Goal: Task Accomplishment & Management: Manage account settings

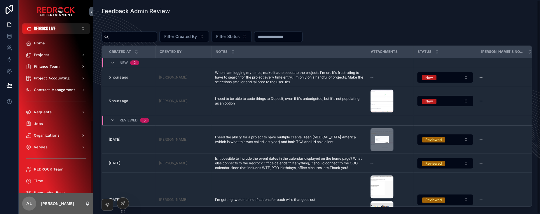
scroll to position [118, 0]
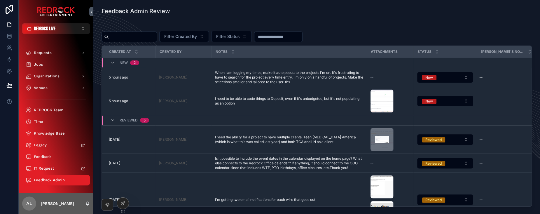
click at [49, 143] on div "Home Projects Finance Team Project Accounting Contract Management Requests Jobs…" at bounding box center [56, 113] width 75 height 159
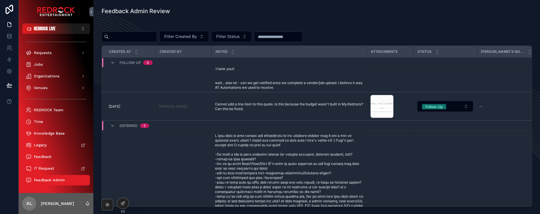
scroll to position [459, 0]
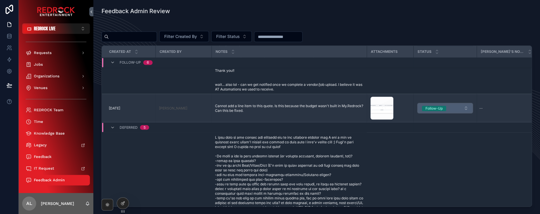
click at [438, 106] on div "Follow-Up" at bounding box center [434, 108] width 17 height 5
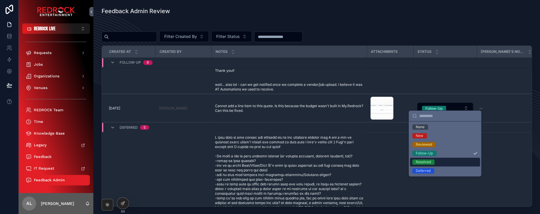
click at [435, 161] on div "Resolved" at bounding box center [445, 162] width 70 height 9
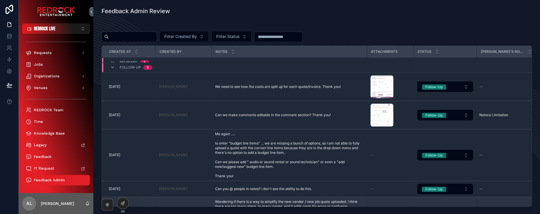
scroll to position [245, 0]
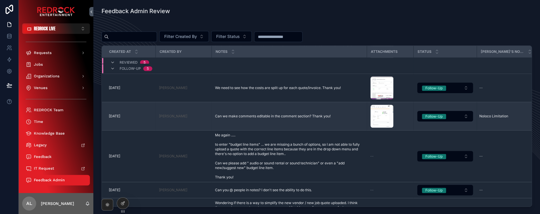
click at [276, 114] on span "Can we make comments editable in the comment section? Thank you!" at bounding box center [273, 116] width 116 height 5
click at [465, 114] on button "Follow-Up" at bounding box center [445, 116] width 56 height 11
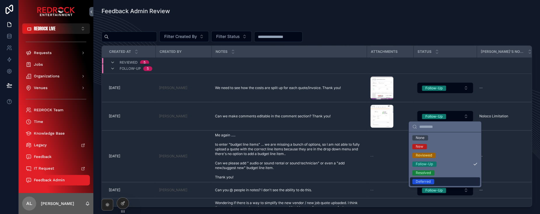
click at [451, 180] on div "Deferred" at bounding box center [445, 181] width 70 height 9
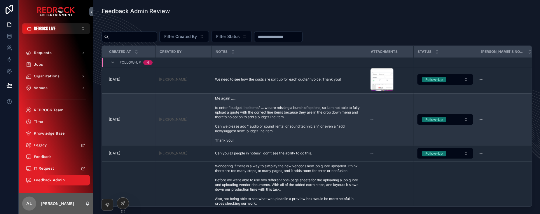
scroll to position [264, 0]
